Goal: Find specific page/section: Find specific page/section

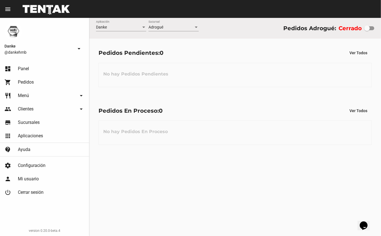
click at [19, 84] on span "Pedidos" at bounding box center [26, 82] width 16 height 6
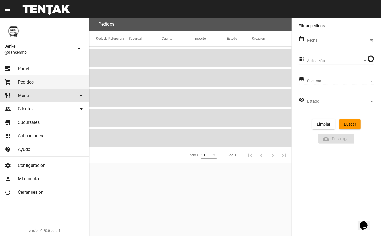
click at [19, 95] on span "Menú" at bounding box center [23, 96] width 11 height 6
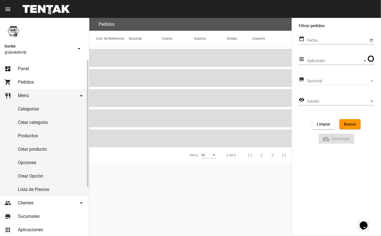
click at [26, 136] on link "Productos" at bounding box center [44, 135] width 89 height 13
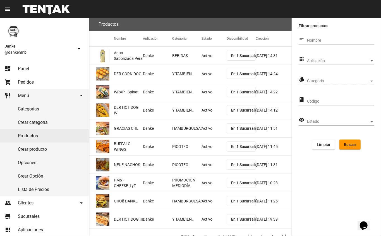
click at [355, 61] on span "Aplicación" at bounding box center [338, 61] width 62 height 4
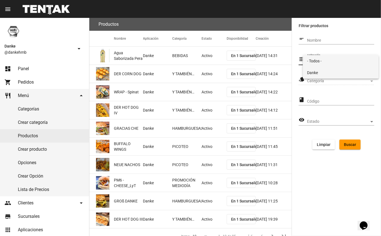
click at [348, 76] on span "Danke" at bounding box center [340, 73] width 67 height 12
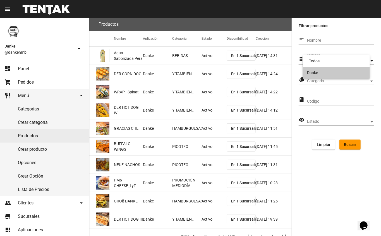
click at [347, 80] on span "Categoría" at bounding box center [338, 81] width 62 height 4
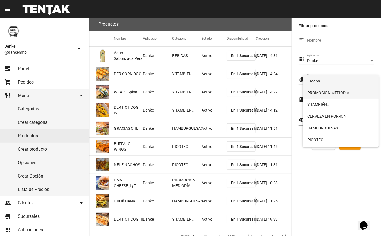
click at [348, 92] on span "PROMOCIÓN MEDIODÍA" at bounding box center [340, 93] width 67 height 12
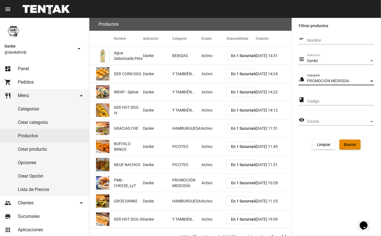
click at [353, 146] on span "Buscar" at bounding box center [350, 144] width 12 height 4
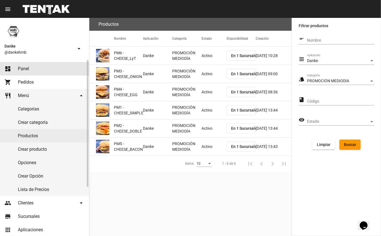
click at [18, 70] on span "Panel" at bounding box center [23, 69] width 11 height 6
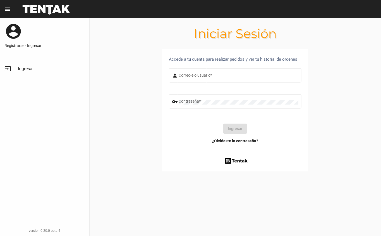
type input "DANKEHMB"
